Goal: Use online tool/utility: Utilize a website feature to perform a specific function

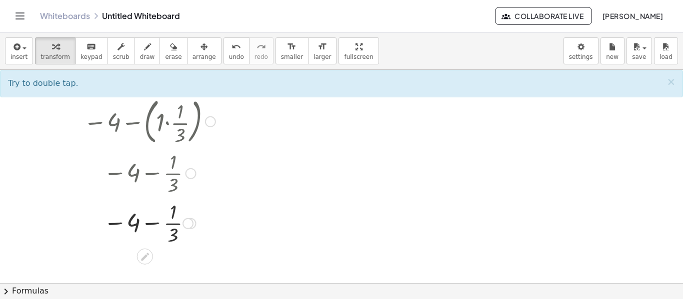
click at [140, 132] on div at bounding box center [149, 121] width 142 height 54
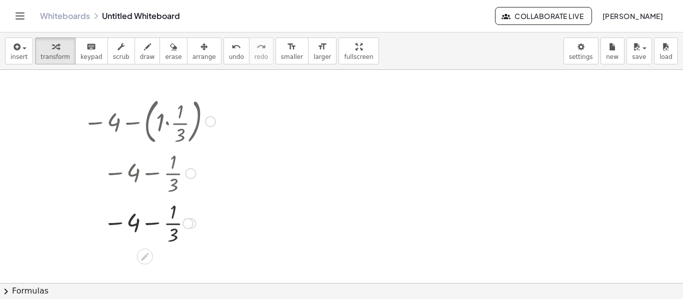
click at [140, 132] on div at bounding box center [149, 121] width 142 height 54
click at [169, 113] on div at bounding box center [149, 121] width 142 height 54
click at [144, 121] on div at bounding box center [149, 121] width 142 height 54
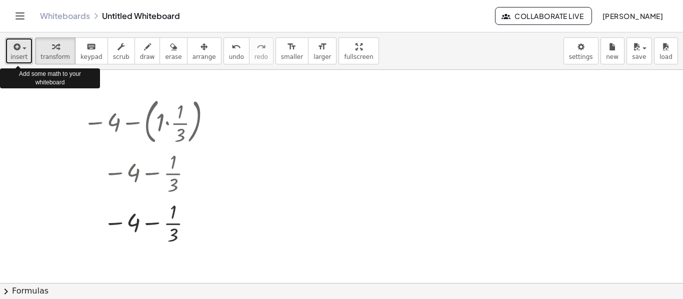
click at [17, 60] on button "insert" at bounding box center [19, 50] width 28 height 27
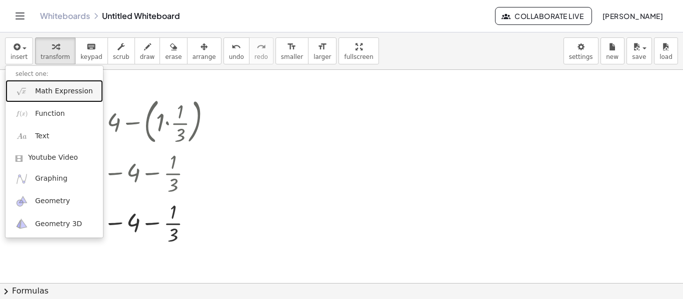
click at [47, 94] on span "Math Expression" at bounding box center [63, 91] width 57 height 10
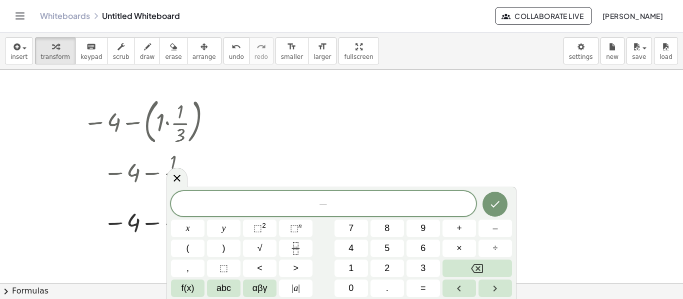
scroll to position [4, 0]
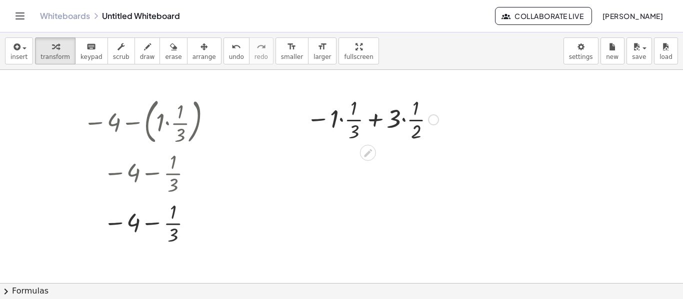
click at [373, 122] on div at bounding box center [372, 119] width 142 height 50
click at [415, 132] on div at bounding box center [372, 119] width 142 height 50
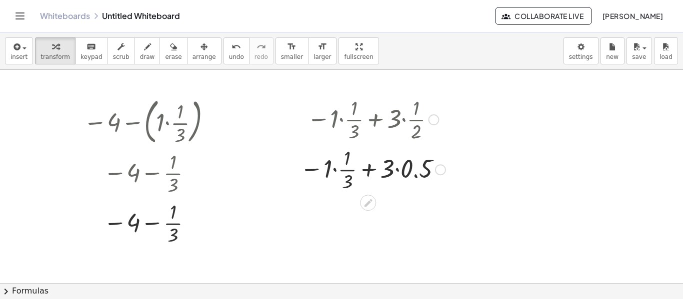
click at [347, 179] on div at bounding box center [372, 169] width 155 height 50
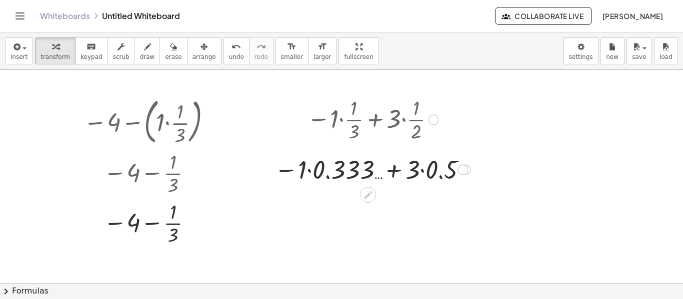
click at [392, 171] on div at bounding box center [372, 169] width 206 height 34
click at [308, 170] on div at bounding box center [372, 169] width 206 height 34
click at [308, 170] on div at bounding box center [371, 169] width 191 height 34
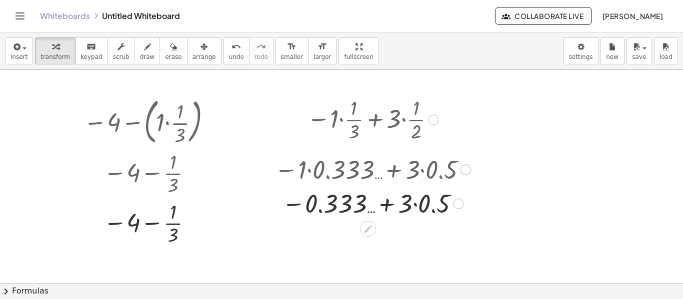
click at [414, 203] on div at bounding box center [372, 203] width 206 height 34
click at [414, 203] on div at bounding box center [372, 202] width 206 height 33
click at [399, 208] on div at bounding box center [372, 202] width 206 height 33
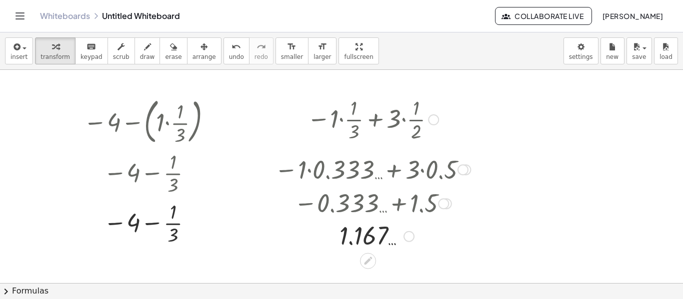
click at [368, 267] on div at bounding box center [368, 261] width 16 height 16
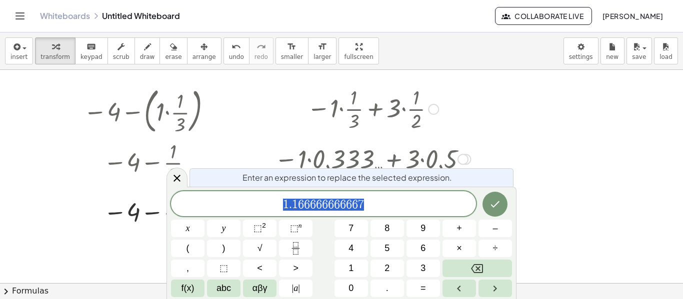
scroll to position [16, 0]
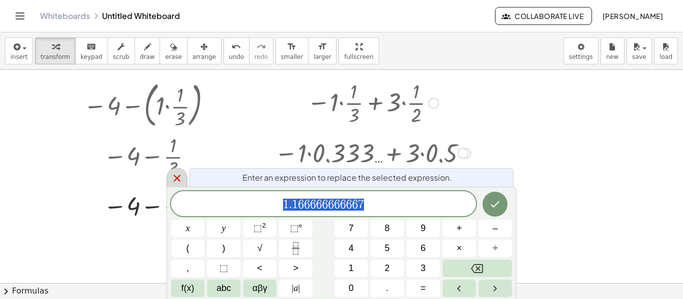
click at [181, 175] on icon at bounding box center [177, 178] width 12 height 12
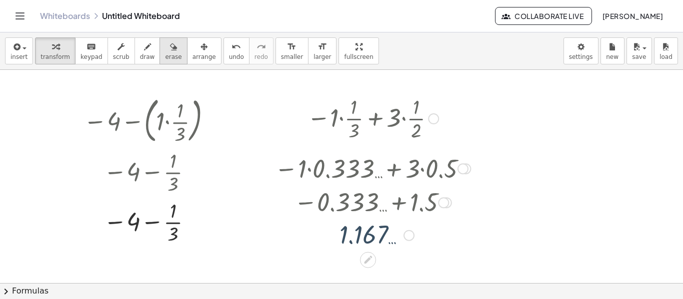
scroll to position [0, 0]
click at [229, 47] on div "undo" at bounding box center [236, 46] width 15 height 12
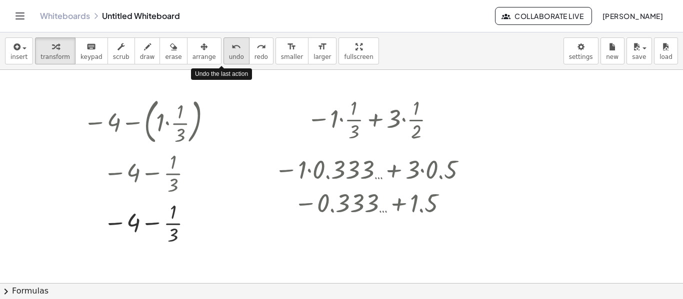
click at [229, 47] on div "undo" at bounding box center [236, 46] width 15 height 12
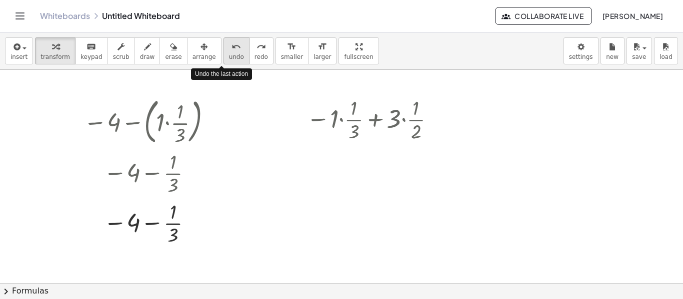
click at [229, 47] on div "undo" at bounding box center [236, 46] width 15 height 12
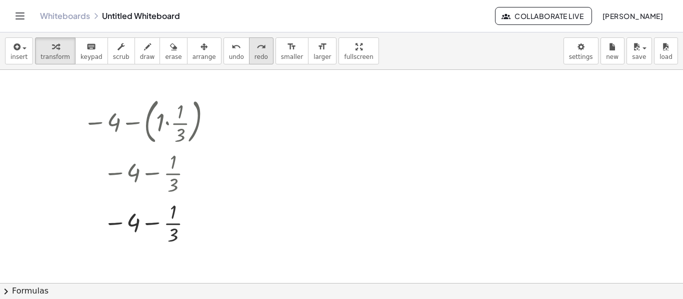
click at [256, 49] on icon "redo" at bounding box center [260, 47] width 9 height 12
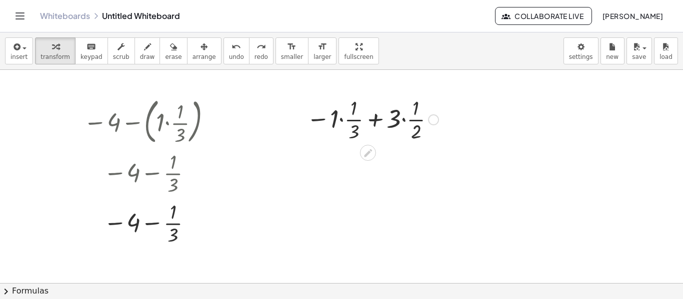
click at [339, 119] on div at bounding box center [372, 119] width 142 height 50
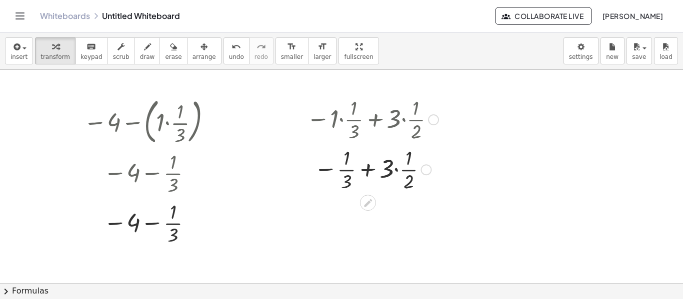
click at [396, 169] on div at bounding box center [372, 169] width 142 height 50
click at [376, 220] on div at bounding box center [372, 219] width 142 height 50
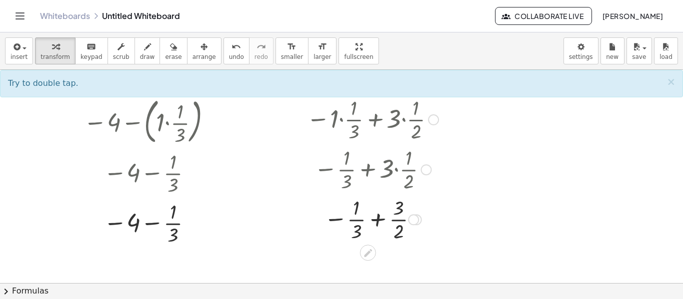
click at [379, 219] on div at bounding box center [372, 219] width 142 height 50
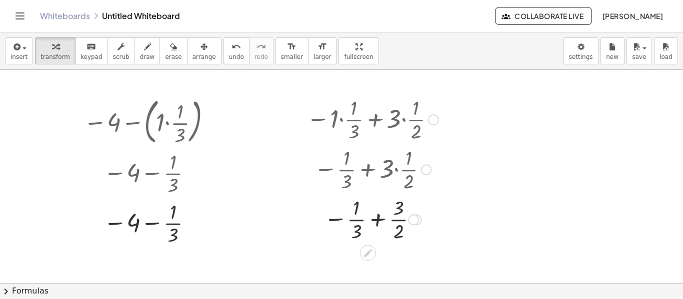
click at [379, 219] on div at bounding box center [372, 219] width 142 height 50
click at [349, 232] on div at bounding box center [372, 219] width 142 height 50
click at [398, 231] on div at bounding box center [372, 219] width 142 height 50
click at [398, 211] on div at bounding box center [372, 219] width 142 height 50
click at [376, 221] on div at bounding box center [372, 219] width 142 height 50
